Goal: Navigation & Orientation: Find specific page/section

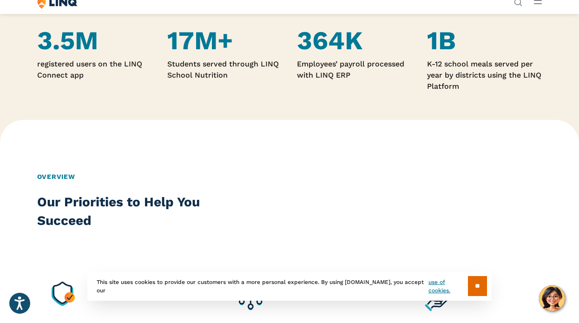
scroll to position [589, 0]
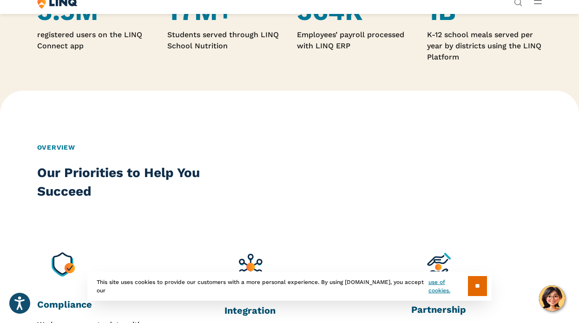
click at [535, 3] on icon "Open Main Menu" at bounding box center [537, 2] width 8 height 4
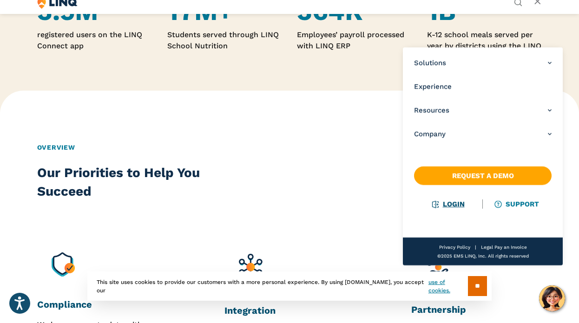
click at [444, 203] on link "Login" at bounding box center [448, 204] width 32 height 8
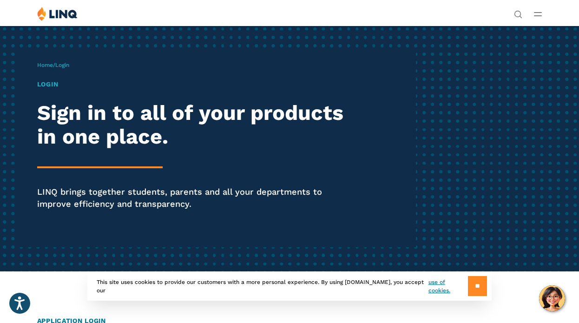
click at [469, 289] on input "**" at bounding box center [477, 286] width 19 height 20
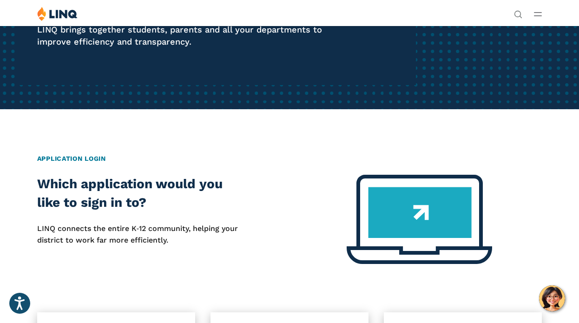
scroll to position [130, 0]
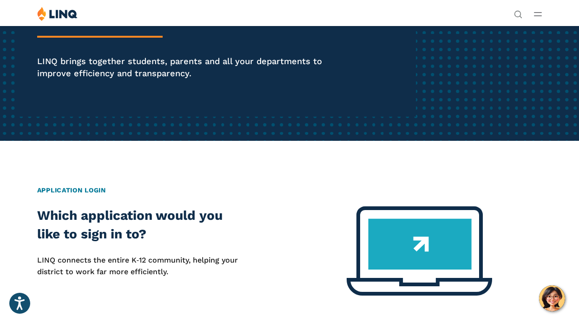
click at [84, 189] on h2 "Application Login" at bounding box center [289, 190] width 505 height 10
click at [421, 243] on img at bounding box center [418, 250] width 145 height 89
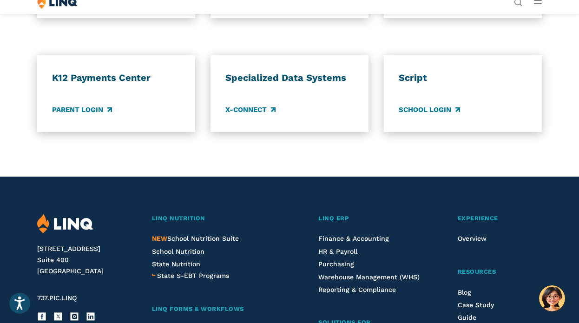
scroll to position [758, 0]
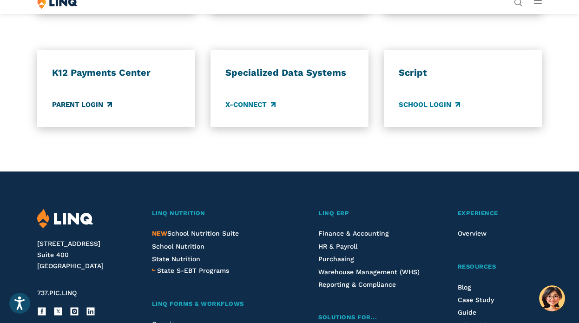
click at [94, 102] on link "Parent Login" at bounding box center [81, 104] width 59 height 10
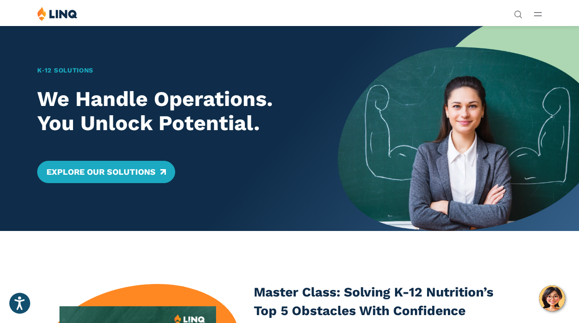
click at [539, 13] on icon "Open Main Menu" at bounding box center [537, 14] width 8 height 4
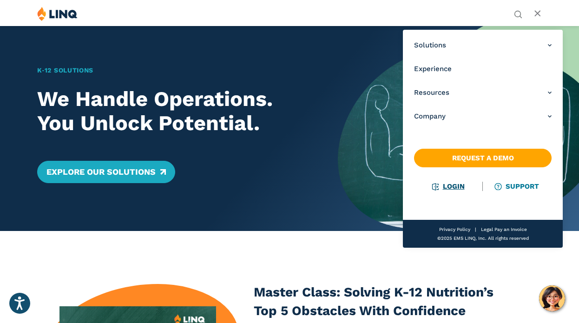
click at [446, 187] on link "Login" at bounding box center [448, 186] width 32 height 8
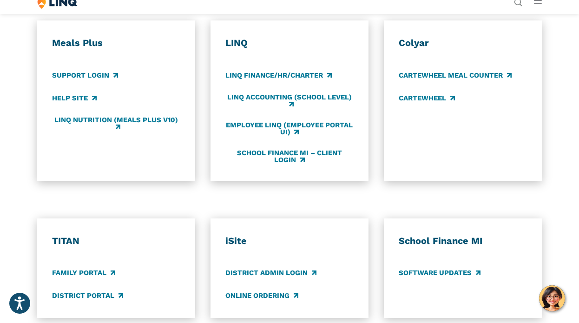
scroll to position [454, 0]
click at [89, 73] on link "Support Login" at bounding box center [84, 75] width 65 height 10
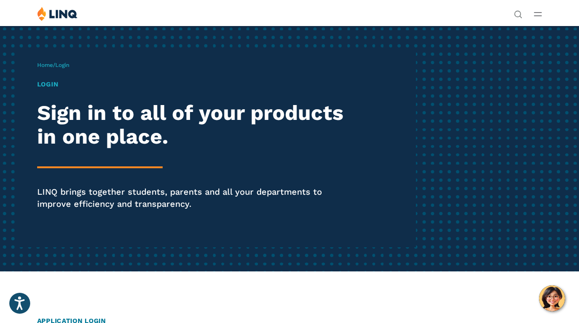
scroll to position [0, 0]
click at [47, 84] on h1 "Login" at bounding box center [196, 84] width 318 height 10
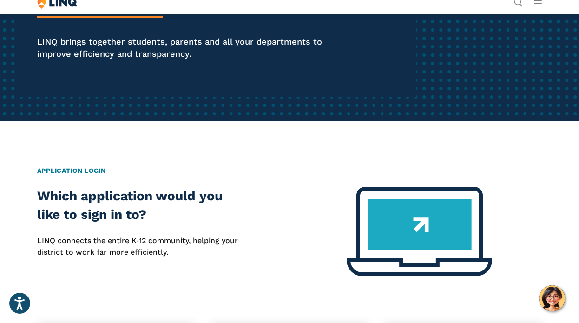
scroll to position [160, 0]
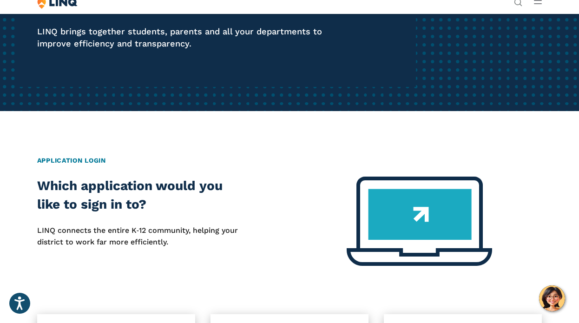
click at [375, 197] on img at bounding box center [418, 220] width 145 height 89
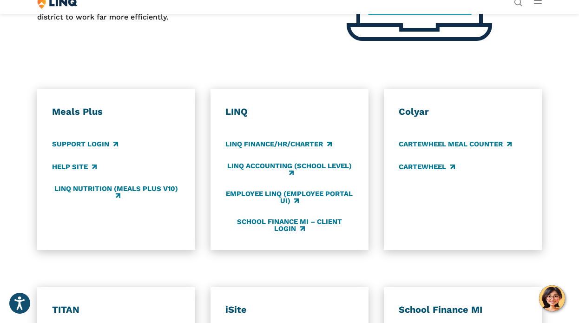
scroll to position [386, 0]
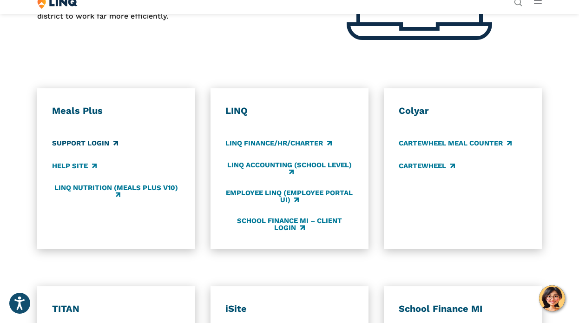
drag, startPoint x: 83, startPoint y: 143, endPoint x: 78, endPoint y: 143, distance: 4.7
click at [78, 143] on link "Support Login" at bounding box center [84, 143] width 65 height 10
